Goal: Task Accomplishment & Management: Use online tool/utility

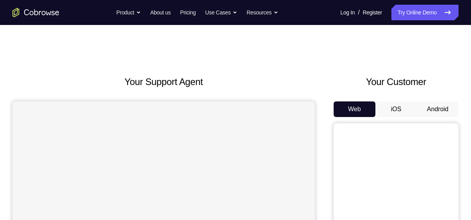
click at [423, 108] on button "Android" at bounding box center [437, 109] width 42 height 16
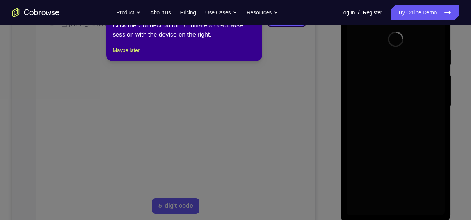
scroll to position [119, 0]
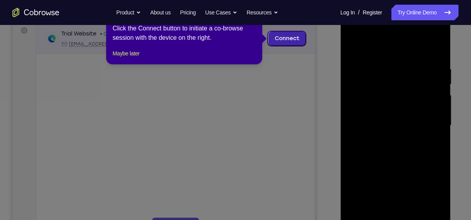
click at [279, 34] on link "Connect" at bounding box center [286, 39] width 37 height 14
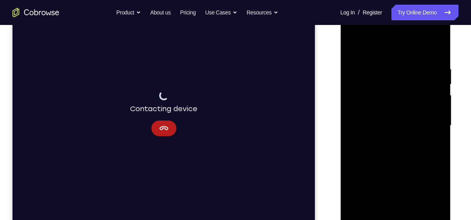
scroll to position [176, 0]
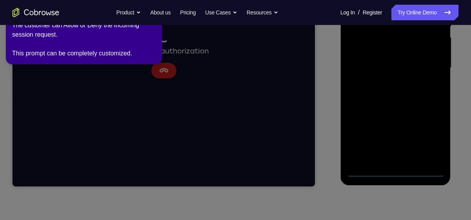
click at [395, 170] on icon at bounding box center [237, 108] width 480 height 223
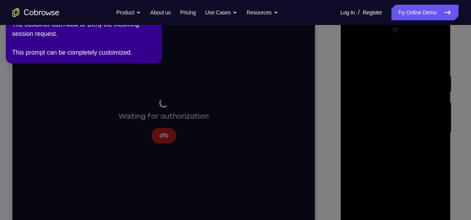
scroll to position [111, 0]
click at [157, 29] on div "2 of 8 × The customer can Allow or Deny the incoming session request. This prom…" at bounding box center [84, 32] width 156 height 64
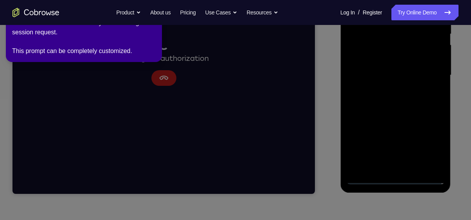
scroll to position [169, 0]
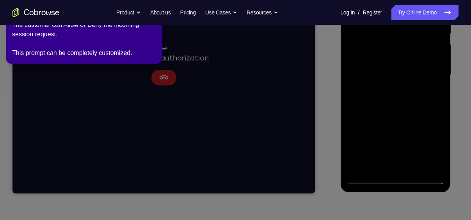
click at [396, 177] on icon at bounding box center [237, 108] width 480 height 223
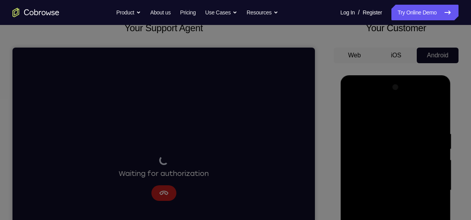
scroll to position [0, 0]
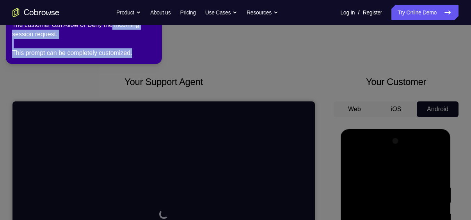
drag, startPoint x: 145, startPoint y: 28, endPoint x: 155, endPoint y: 62, distance: 34.9
click at [155, 62] on div "2 of 8 × The customer can Allow or Deny the incoming session request. This prom…" at bounding box center [84, 32] width 156 height 64
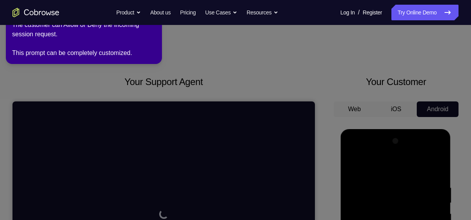
click at [192, 50] on icon at bounding box center [237, 108] width 480 height 223
click at [154, 28] on div "The customer can Allow or Deny the incoming session request. This prompt can be…" at bounding box center [83, 38] width 143 height 37
click at [314, 138] on icon at bounding box center [237, 108] width 480 height 223
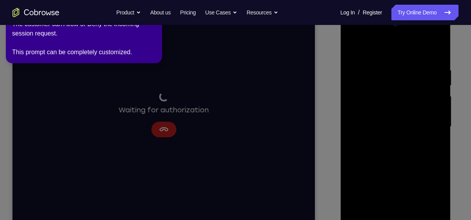
scroll to position [118, 0]
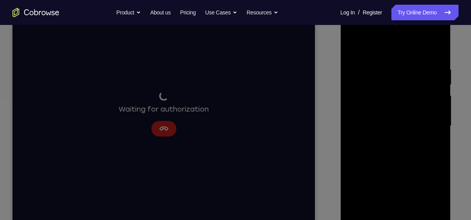
drag, startPoint x: 89, startPoint y: 17, endPoint x: 85, endPoint y: -41, distance: 57.4
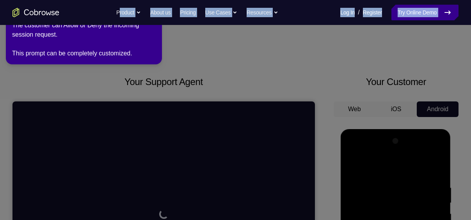
click at [432, 13] on link "Try Online Demo" at bounding box center [424, 13] width 67 height 16
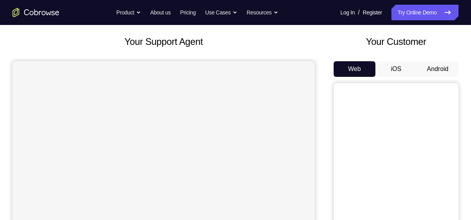
scroll to position [40, 0]
click at [435, 64] on button "Android" at bounding box center [437, 69] width 42 height 16
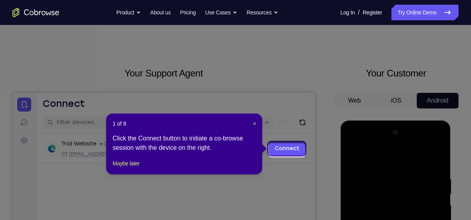
scroll to position [3, 0]
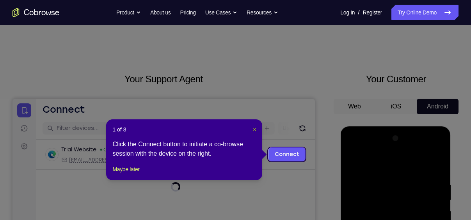
click at [254, 129] on span "×" at bounding box center [254, 129] width 3 height 6
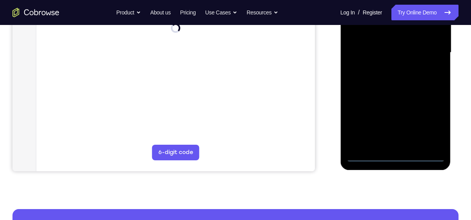
scroll to position [216, 0]
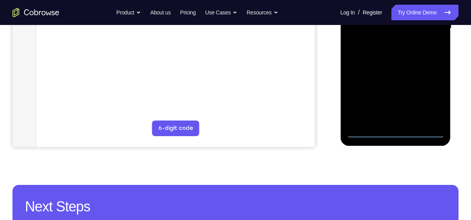
click at [394, 130] on div at bounding box center [395, 28] width 98 height 218
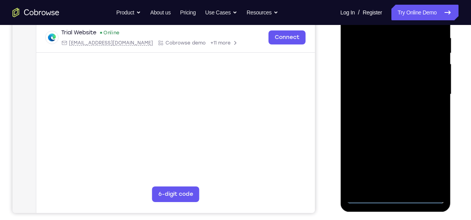
scroll to position [151, 0]
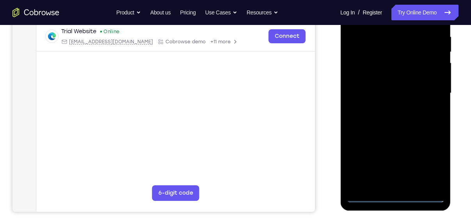
click at [428, 162] on div at bounding box center [395, 93] width 98 height 218
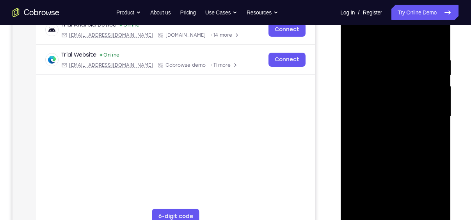
scroll to position [128, 0]
click at [429, 184] on div at bounding box center [395, 116] width 98 height 218
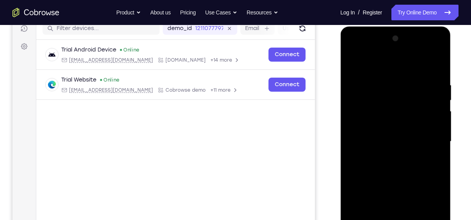
scroll to position [104, 0]
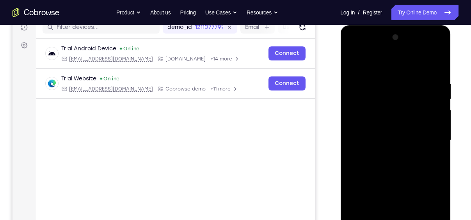
click at [371, 59] on div at bounding box center [395, 140] width 98 height 218
click at [429, 134] on div at bounding box center [395, 140] width 98 height 218
click at [386, 153] on div at bounding box center [395, 140] width 98 height 218
click at [377, 131] on div at bounding box center [395, 140] width 98 height 218
click at [366, 127] on div at bounding box center [395, 140] width 98 height 218
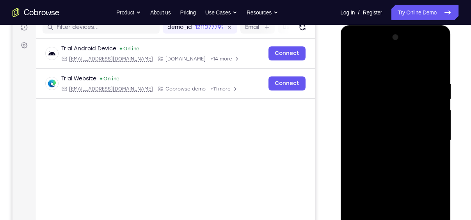
scroll to position [111, 0]
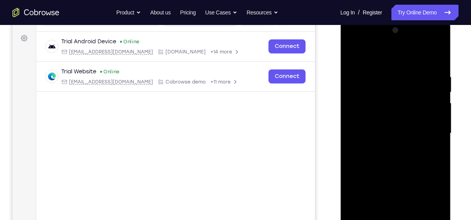
click at [391, 133] on div at bounding box center [395, 133] width 98 height 218
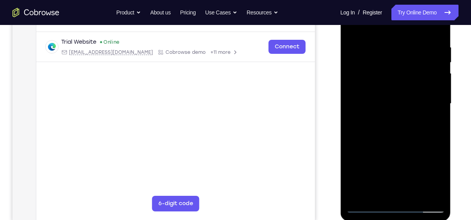
scroll to position [141, 0]
click at [389, 106] on div at bounding box center [395, 103] width 98 height 218
click at [398, 126] on div at bounding box center [395, 103] width 98 height 218
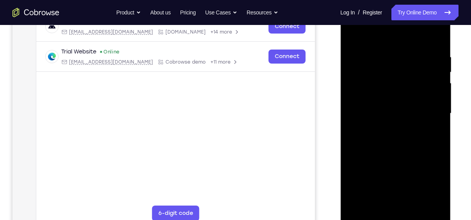
scroll to position [130, 0]
click at [381, 54] on div at bounding box center [395, 114] width 98 height 218
drag, startPoint x: 392, startPoint y: 40, endPoint x: 383, endPoint y: 16, distance: 25.4
click at [383, 16] on div at bounding box center [395, 114] width 98 height 218
click at [403, 151] on div at bounding box center [395, 114] width 98 height 218
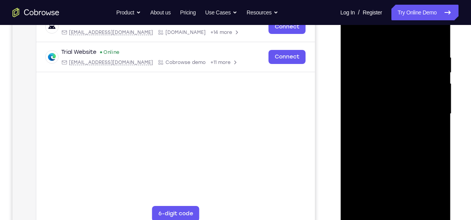
click at [389, 55] on div at bounding box center [395, 114] width 98 height 218
drag, startPoint x: 366, startPoint y: 108, endPoint x: 426, endPoint y: 105, distance: 60.5
click at [426, 105] on div at bounding box center [395, 114] width 98 height 218
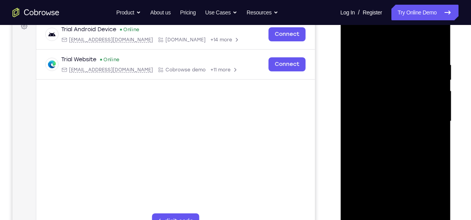
scroll to position [122, 0]
drag, startPoint x: 388, startPoint y: 116, endPoint x: 436, endPoint y: 101, distance: 50.3
click at [436, 101] on div at bounding box center [395, 121] width 98 height 218
drag, startPoint x: 385, startPoint y: 94, endPoint x: 459, endPoint y: 81, distance: 75.2
click at [451, 81] on html "Online web based iOS Simulators and Android Emulators. Run iPhone, iPad, Mobile…" at bounding box center [395, 124] width 111 height 234
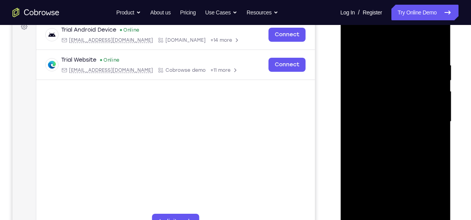
click at [355, 101] on div at bounding box center [395, 121] width 98 height 218
click at [436, 92] on div at bounding box center [395, 121] width 98 height 218
click at [435, 45] on div at bounding box center [395, 121] width 98 height 218
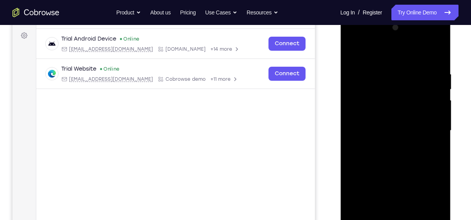
scroll to position [112, 0]
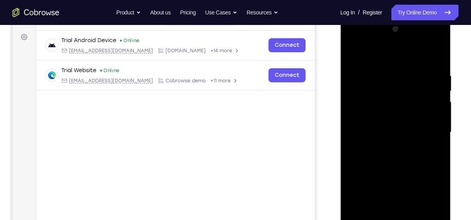
click at [429, 95] on div at bounding box center [395, 132] width 98 height 218
click at [411, 71] on div at bounding box center [395, 132] width 98 height 218
click at [407, 69] on div at bounding box center [395, 132] width 98 height 218
click at [406, 73] on div at bounding box center [395, 132] width 98 height 218
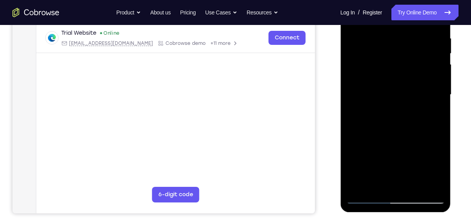
scroll to position [151, 0]
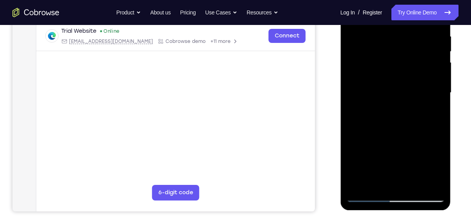
drag, startPoint x: 412, startPoint y: 94, endPoint x: 408, endPoint y: 73, distance: 21.9
click at [408, 73] on div at bounding box center [395, 93] width 98 height 218
click at [414, 185] on div at bounding box center [395, 93] width 98 height 218
drag, startPoint x: 395, startPoint y: 97, endPoint x: 401, endPoint y: 147, distance: 50.2
click at [401, 147] on div at bounding box center [395, 93] width 98 height 218
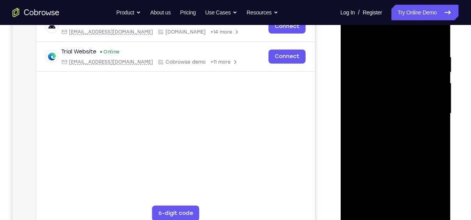
scroll to position [129, 0]
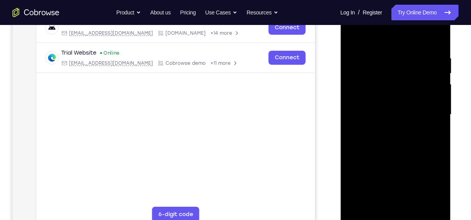
click at [414, 207] on div at bounding box center [395, 114] width 98 height 218
click at [395, 156] on div at bounding box center [395, 114] width 98 height 218
click at [396, 155] on div at bounding box center [395, 114] width 98 height 218
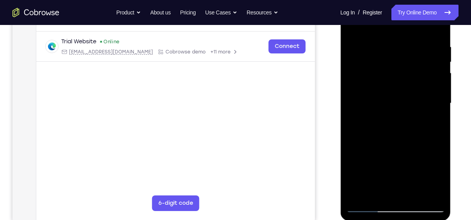
scroll to position [142, 0]
click at [368, 205] on div at bounding box center [395, 102] width 98 height 218
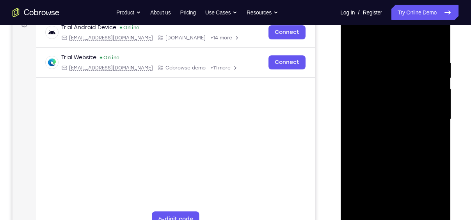
scroll to position [124, 0]
click at [380, 113] on div at bounding box center [395, 120] width 98 height 218
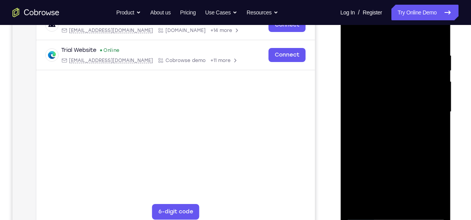
scroll to position [142, 0]
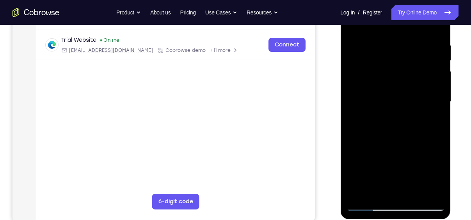
click at [366, 205] on div at bounding box center [395, 102] width 98 height 218
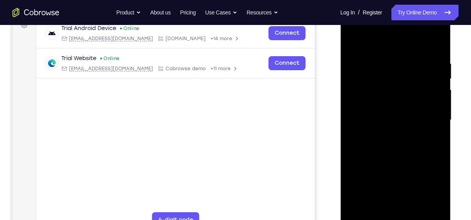
scroll to position [124, 0]
click at [438, 78] on div at bounding box center [395, 120] width 98 height 218
click at [351, 79] on div at bounding box center [395, 120] width 98 height 218
click at [438, 79] on div at bounding box center [395, 120] width 98 height 218
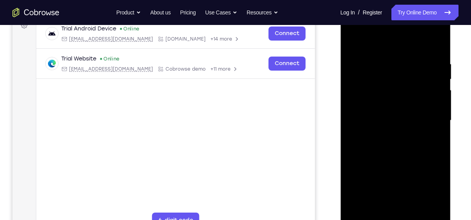
click at [438, 79] on div at bounding box center [395, 120] width 98 height 218
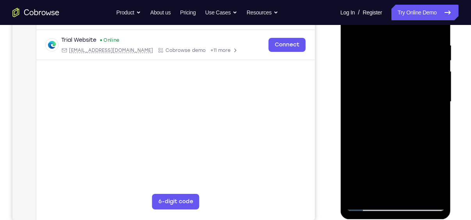
click at [366, 202] on div at bounding box center [395, 102] width 98 height 218
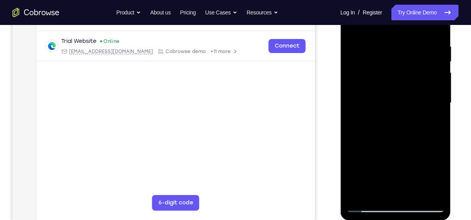
scroll to position [146, 0]
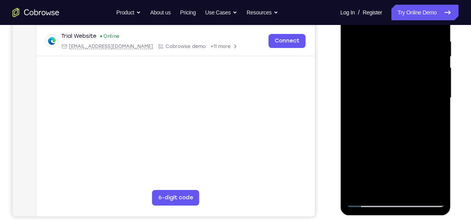
click at [367, 202] on div at bounding box center [395, 98] width 98 height 218
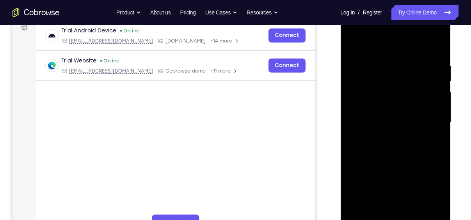
scroll to position [121, 0]
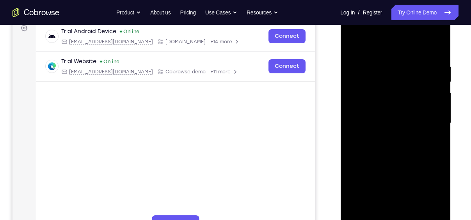
click at [438, 141] on div at bounding box center [395, 123] width 98 height 218
click at [437, 41] on div at bounding box center [395, 123] width 98 height 218
click at [439, 44] on div at bounding box center [395, 123] width 98 height 218
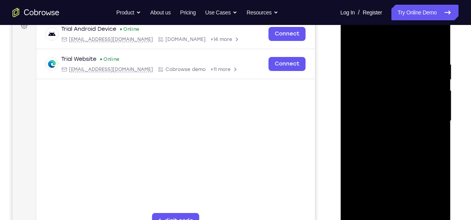
scroll to position [122, 0]
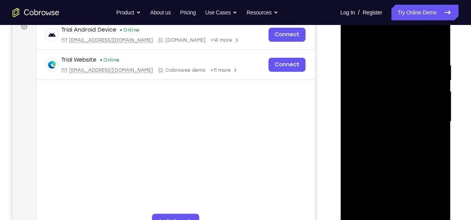
drag, startPoint x: 408, startPoint y: 86, endPoint x: 403, endPoint y: 154, distance: 68.8
click at [403, 154] on div at bounding box center [395, 121] width 98 height 218
drag, startPoint x: 404, startPoint y: 93, endPoint x: 401, endPoint y: 168, distance: 74.9
click at [401, 168] on div at bounding box center [395, 121] width 98 height 218
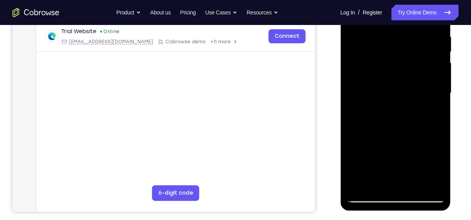
scroll to position [151, 0]
click at [364, 197] on div at bounding box center [395, 93] width 98 height 218
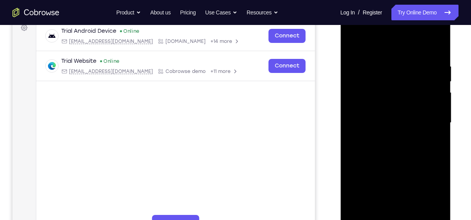
scroll to position [122, 0]
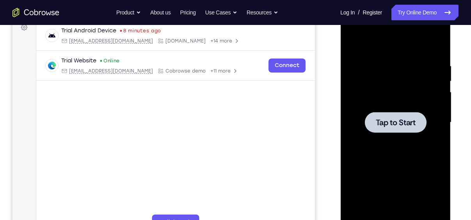
click at [360, 126] on div at bounding box center [395, 122] width 98 height 218
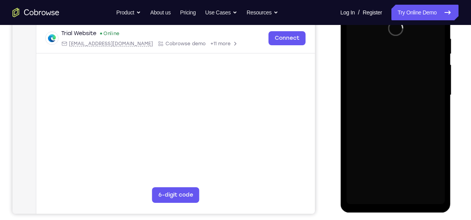
scroll to position [147, 0]
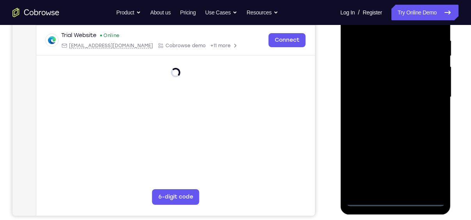
click at [395, 200] on div at bounding box center [395, 97] width 98 height 218
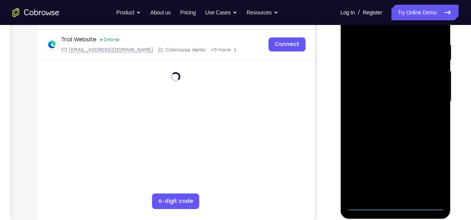
scroll to position [143, 0]
click at [428, 167] on div at bounding box center [395, 101] width 98 height 218
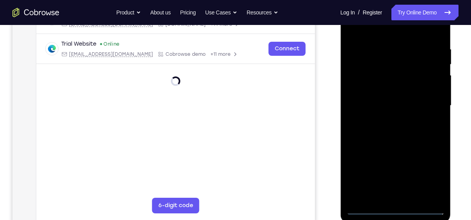
scroll to position [141, 0]
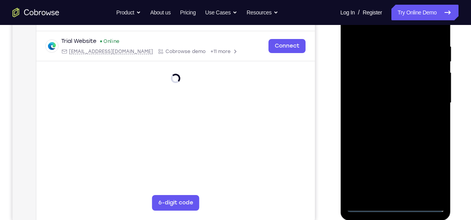
click at [430, 170] on div at bounding box center [395, 103] width 98 height 218
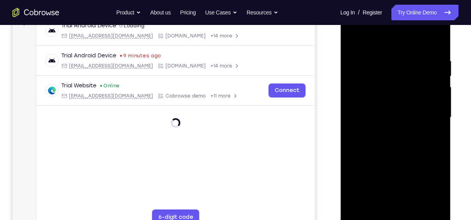
scroll to position [126, 0]
click at [428, 189] on div at bounding box center [395, 118] width 98 height 218
click at [354, 149] on div at bounding box center [395, 118] width 98 height 218
click at [435, 187] on div at bounding box center [395, 118] width 98 height 218
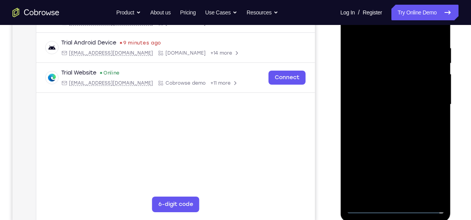
scroll to position [115, 0]
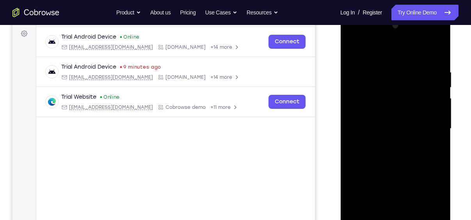
click at [375, 47] on div at bounding box center [395, 128] width 98 height 218
click at [430, 124] on div at bounding box center [395, 128] width 98 height 218
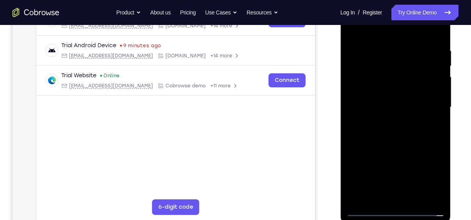
scroll to position [137, 0]
click at [402, 199] on div at bounding box center [395, 107] width 98 height 218
click at [368, 99] on div at bounding box center [395, 107] width 98 height 218
click at [367, 92] on div at bounding box center [395, 107] width 98 height 218
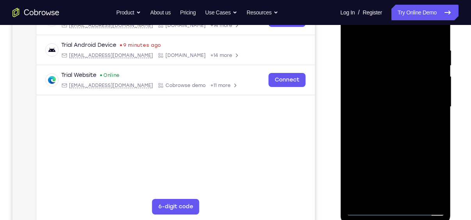
click at [367, 92] on div at bounding box center [395, 107] width 98 height 218
click at [386, 104] on div at bounding box center [395, 107] width 98 height 218
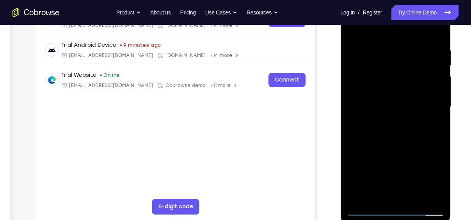
click at [395, 128] on div at bounding box center [395, 107] width 98 height 218
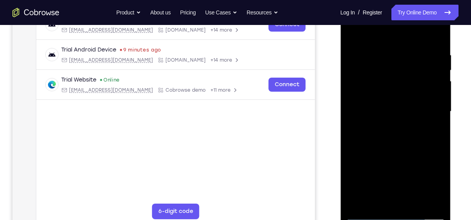
scroll to position [133, 0]
drag, startPoint x: 404, startPoint y: 139, endPoint x: 396, endPoint y: 68, distance: 71.0
click at [396, 68] on div at bounding box center [395, 111] width 98 height 218
click at [395, 146] on div at bounding box center [395, 111] width 98 height 218
drag, startPoint x: 391, startPoint y: 32, endPoint x: 383, endPoint y: -2, distance: 34.9
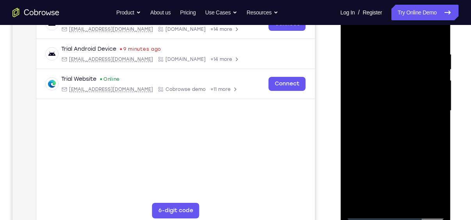
click at [383, 0] on div at bounding box center [395, 112] width 110 height 232
drag, startPoint x: 384, startPoint y: 32, endPoint x: 383, endPoint y: -9, distance: 41.3
click at [383, 0] on html "Online web based iOS Simulators and Android Emulators. Run iPhone, iPad, Mobile…" at bounding box center [395, 113] width 111 height 234
click at [397, 145] on div at bounding box center [395, 111] width 98 height 218
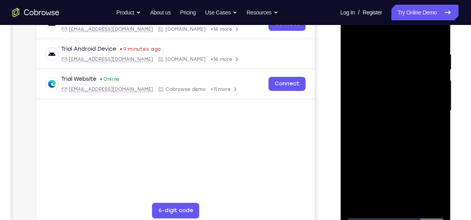
click at [397, 145] on div at bounding box center [395, 111] width 98 height 218
drag, startPoint x: 401, startPoint y: 129, endPoint x: 400, endPoint y: 88, distance: 41.4
click at [400, 88] on div at bounding box center [395, 111] width 98 height 218
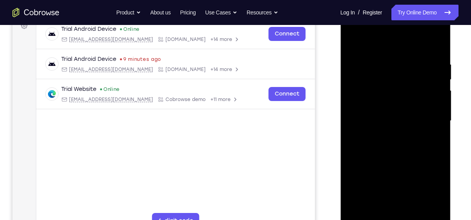
scroll to position [122, 0]
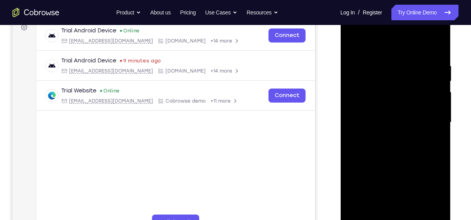
drag, startPoint x: 395, startPoint y: 45, endPoint x: 395, endPoint y: 12, distance: 32.4
click at [395, 12] on div at bounding box center [395, 123] width 110 height 232
drag, startPoint x: 390, startPoint y: 152, endPoint x: 384, endPoint y: 41, distance: 112.0
click at [384, 41] on div at bounding box center [395, 122] width 98 height 218
drag, startPoint x: 387, startPoint y: 45, endPoint x: 380, endPoint y: 6, distance: 39.9
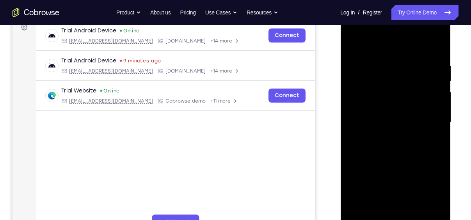
click at [380, 7] on html "Online web based iOS Simulators and Android Emulators. Run iPhone, iPad, Mobile…" at bounding box center [395, 124] width 111 height 234
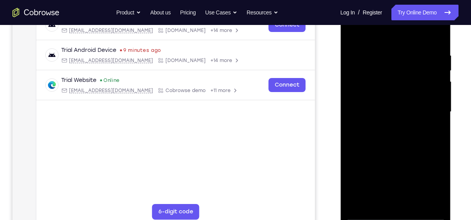
scroll to position [127, 0]
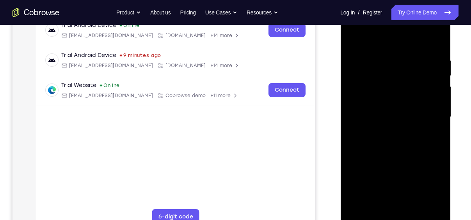
drag, startPoint x: 393, startPoint y: 42, endPoint x: 391, endPoint y: 8, distance: 34.0
click at [391, 8] on div at bounding box center [395, 117] width 98 height 218
drag, startPoint x: 377, startPoint y: 42, endPoint x: 377, endPoint y: 2, distance: 39.8
click at [377, 2] on div at bounding box center [395, 118] width 110 height 232
drag, startPoint x: 409, startPoint y: 133, endPoint x: 399, endPoint y: 48, distance: 84.8
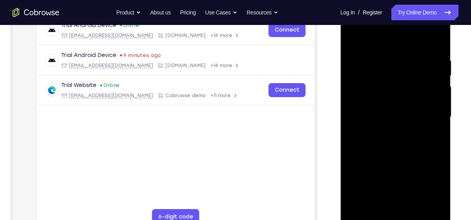
click at [399, 48] on div at bounding box center [395, 117] width 98 height 218
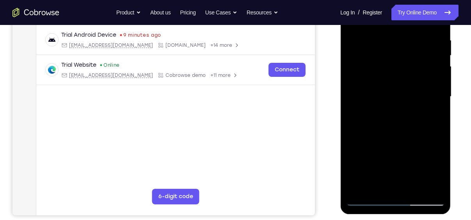
scroll to position [147, 0]
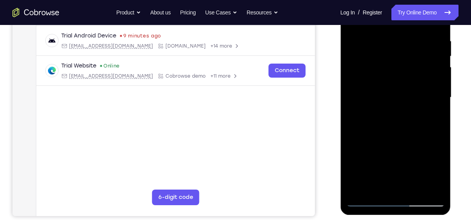
drag, startPoint x: 403, startPoint y: 150, endPoint x: 389, endPoint y: 53, distance: 97.3
click at [389, 53] on div at bounding box center [395, 97] width 98 height 218
drag, startPoint x: 403, startPoint y: 155, endPoint x: 398, endPoint y: 54, distance: 100.7
click at [398, 54] on div at bounding box center [395, 97] width 98 height 218
drag, startPoint x: 405, startPoint y: 140, endPoint x: 406, endPoint y: 44, distance: 95.5
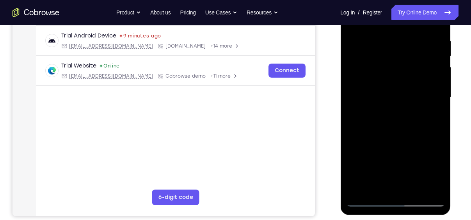
click at [406, 44] on div at bounding box center [395, 97] width 98 height 218
drag, startPoint x: 387, startPoint y: 150, endPoint x: 388, endPoint y: 171, distance: 21.1
click at [388, 171] on div at bounding box center [395, 97] width 98 height 218
click at [367, 200] on div at bounding box center [395, 97] width 98 height 218
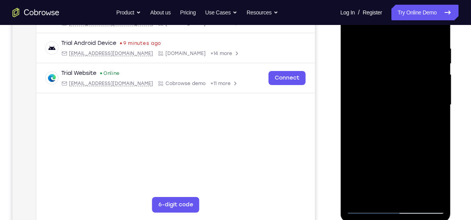
scroll to position [139, 0]
drag, startPoint x: 386, startPoint y: 132, endPoint x: 396, endPoint y: 32, distance: 100.2
click at [396, 32] on div at bounding box center [395, 105] width 98 height 218
click at [367, 209] on div at bounding box center [395, 105] width 98 height 218
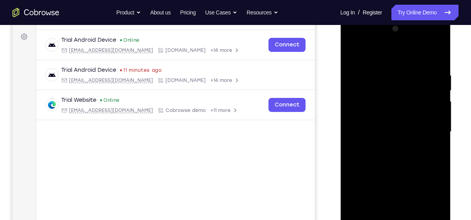
scroll to position [112, 0]
drag, startPoint x: 395, startPoint y: 111, endPoint x: 395, endPoint y: 149, distance: 38.2
click at [395, 149] on div at bounding box center [395, 132] width 98 height 218
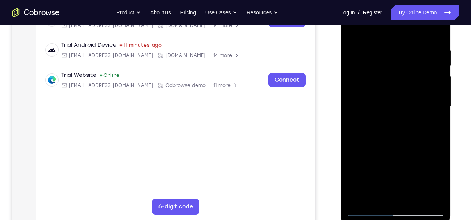
scroll to position [138, 0]
click at [368, 209] on div at bounding box center [395, 106] width 98 height 218
drag, startPoint x: 389, startPoint y: 146, endPoint x: 393, endPoint y: 65, distance: 81.2
click at [393, 65] on div at bounding box center [395, 106] width 98 height 218
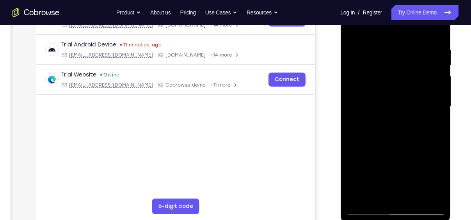
click at [440, 188] on div at bounding box center [395, 106] width 98 height 218
drag, startPoint x: 395, startPoint y: 144, endPoint x: 393, endPoint y: 57, distance: 87.3
click at [393, 57] on div at bounding box center [395, 106] width 98 height 218
drag, startPoint x: 394, startPoint y: 85, endPoint x: 382, endPoint y: 115, distance: 33.2
click at [382, 115] on div at bounding box center [395, 106] width 98 height 218
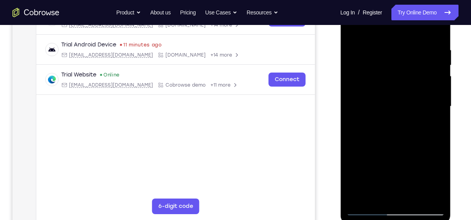
click at [367, 211] on div at bounding box center [395, 106] width 98 height 218
click at [377, 198] on div at bounding box center [395, 106] width 98 height 218
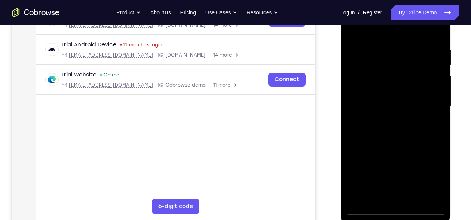
click at [368, 210] on div at bounding box center [395, 106] width 98 height 218
drag, startPoint x: 380, startPoint y: 144, endPoint x: 384, endPoint y: 53, distance: 90.5
click at [384, 53] on div at bounding box center [395, 106] width 98 height 218
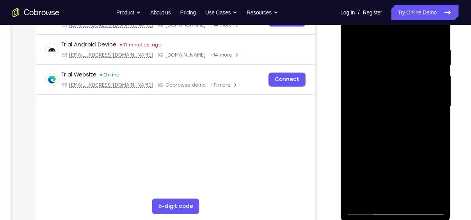
drag, startPoint x: 400, startPoint y: 167, endPoint x: 399, endPoint y: 93, distance: 74.1
click at [399, 93] on div at bounding box center [395, 106] width 98 height 218
click at [367, 210] on div at bounding box center [395, 106] width 98 height 218
drag, startPoint x: 39, startPoint y: 182, endPoint x: 303, endPoint y: 181, distance: 263.9
click at [303, 181] on main "demo_id 1211077797 1211077797 Email User ID Device ID Device name 6-digit code …" at bounding box center [175, 112] width 278 height 261
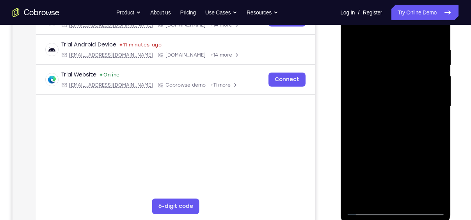
click at [367, 209] on div at bounding box center [395, 106] width 98 height 218
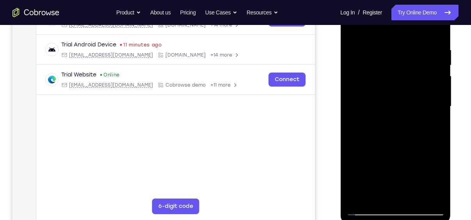
click at [367, 209] on div at bounding box center [395, 106] width 98 height 218
click at [431, 197] on div at bounding box center [395, 106] width 98 height 218
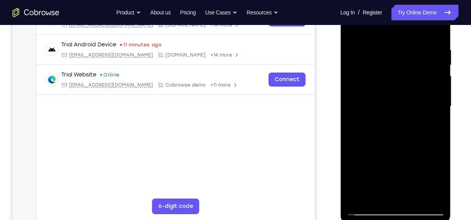
click at [431, 197] on div at bounding box center [395, 106] width 98 height 218
drag, startPoint x: 400, startPoint y: 130, endPoint x: 396, endPoint y: 130, distance: 4.3
click at [396, 130] on div at bounding box center [395, 106] width 98 height 218
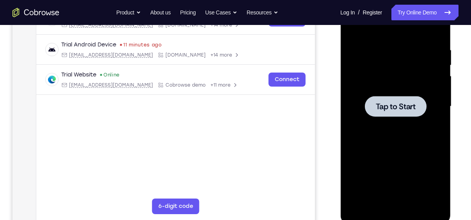
click at [406, 120] on div at bounding box center [395, 106] width 98 height 218
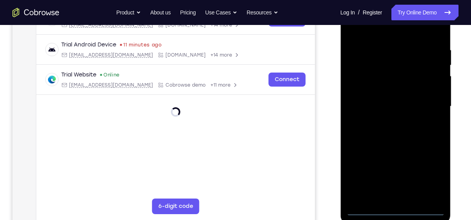
click at [395, 207] on div at bounding box center [395, 106] width 98 height 218
click at [396, 209] on div at bounding box center [395, 106] width 98 height 218
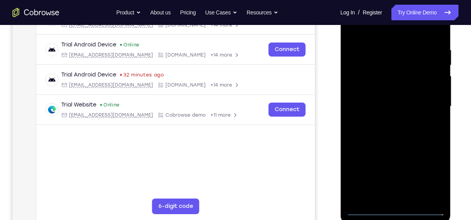
click at [428, 176] on div at bounding box center [395, 106] width 98 height 218
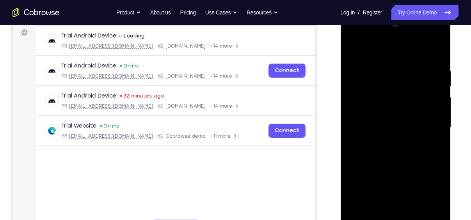
scroll to position [115, 0]
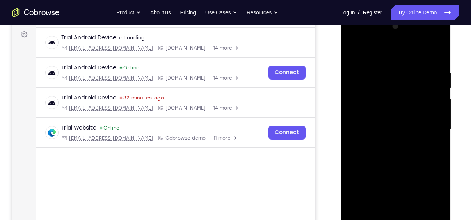
click at [369, 50] on div at bounding box center [395, 129] width 98 height 218
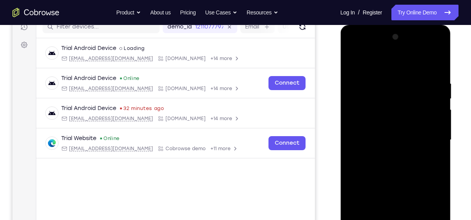
click at [425, 137] on div at bounding box center [395, 140] width 98 height 218
click at [387, 154] on div at bounding box center [395, 140] width 98 height 218
click at [388, 131] on div at bounding box center [395, 140] width 98 height 218
click at [364, 124] on div at bounding box center [395, 140] width 98 height 218
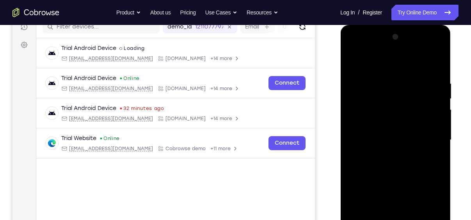
click at [390, 140] on div at bounding box center [395, 140] width 98 height 218
click at [393, 141] on div at bounding box center [395, 140] width 98 height 218
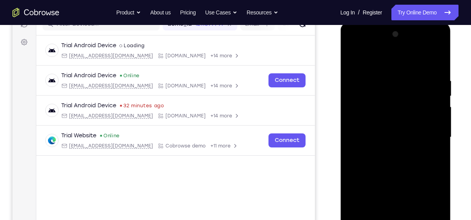
scroll to position [107, 0]
drag, startPoint x: 391, startPoint y: 64, endPoint x: 385, endPoint y: 23, distance: 41.0
click at [385, 23] on div at bounding box center [395, 138] width 110 height 232
drag, startPoint x: 388, startPoint y: 60, endPoint x: 380, endPoint y: 25, distance: 35.9
click at [380, 25] on div at bounding box center [395, 138] width 110 height 232
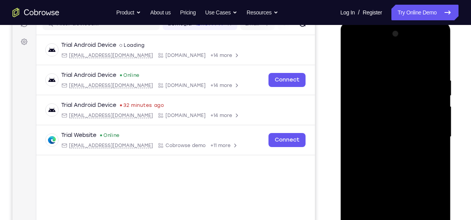
click at [435, 71] on div at bounding box center [395, 137] width 98 height 218
click at [436, 60] on div at bounding box center [395, 137] width 98 height 218
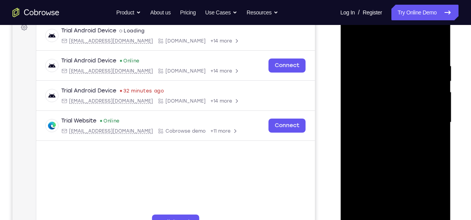
scroll to position [119, 0]
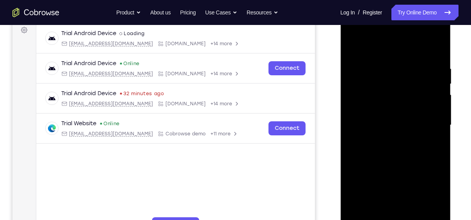
click at [380, 64] on div at bounding box center [395, 125] width 98 height 218
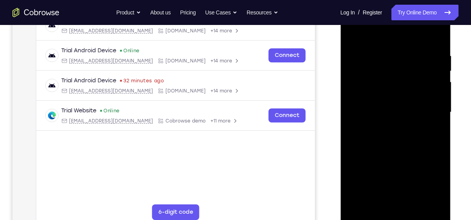
scroll to position [128, 0]
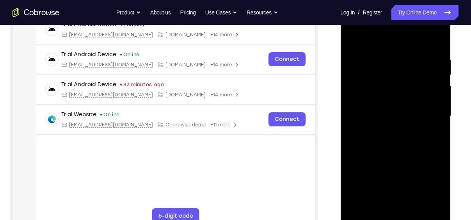
drag, startPoint x: 390, startPoint y: 115, endPoint x: 389, endPoint y: 97, distance: 17.6
click at [389, 97] on div at bounding box center [395, 116] width 98 height 218
click at [411, 55] on div at bounding box center [395, 116] width 98 height 218
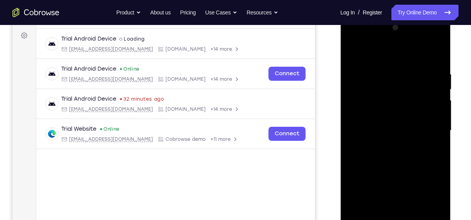
drag, startPoint x: 413, startPoint y: 120, endPoint x: 421, endPoint y: 133, distance: 15.5
click at [421, 133] on div at bounding box center [395, 130] width 98 height 218
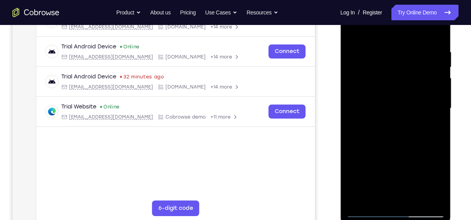
scroll to position [129, 0]
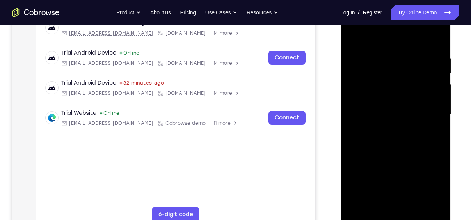
drag, startPoint x: 406, startPoint y: 95, endPoint x: 409, endPoint y: 150, distance: 54.7
click at [409, 150] on div at bounding box center [395, 114] width 98 height 218
click at [385, 51] on div at bounding box center [395, 114] width 98 height 218
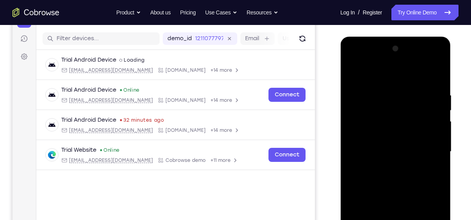
scroll to position [92, 0]
